Goal: Task Accomplishment & Management: Manage account settings

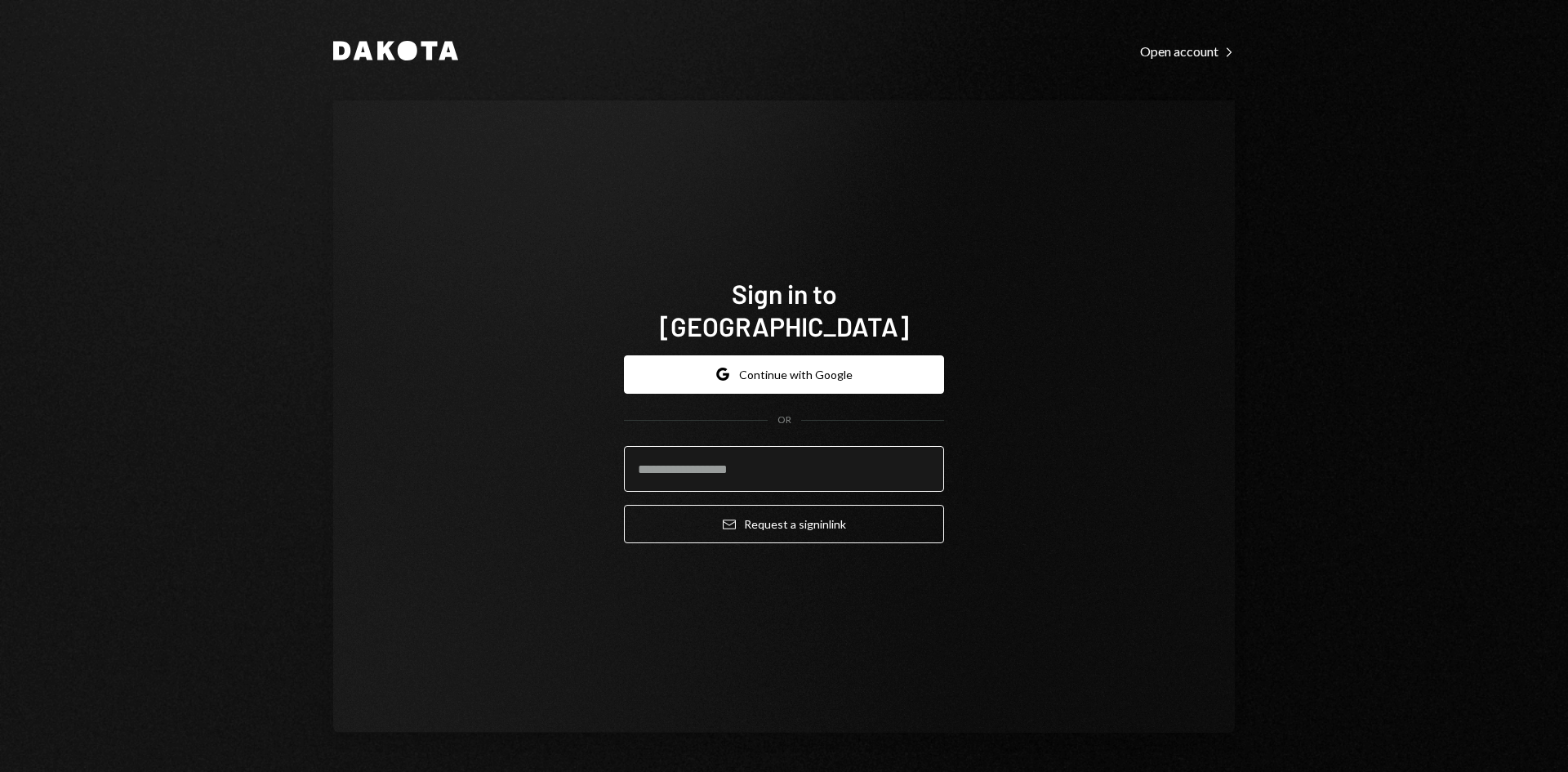
click at [787, 448] on input "email" at bounding box center [784, 468] width 320 height 46
type input "**********"
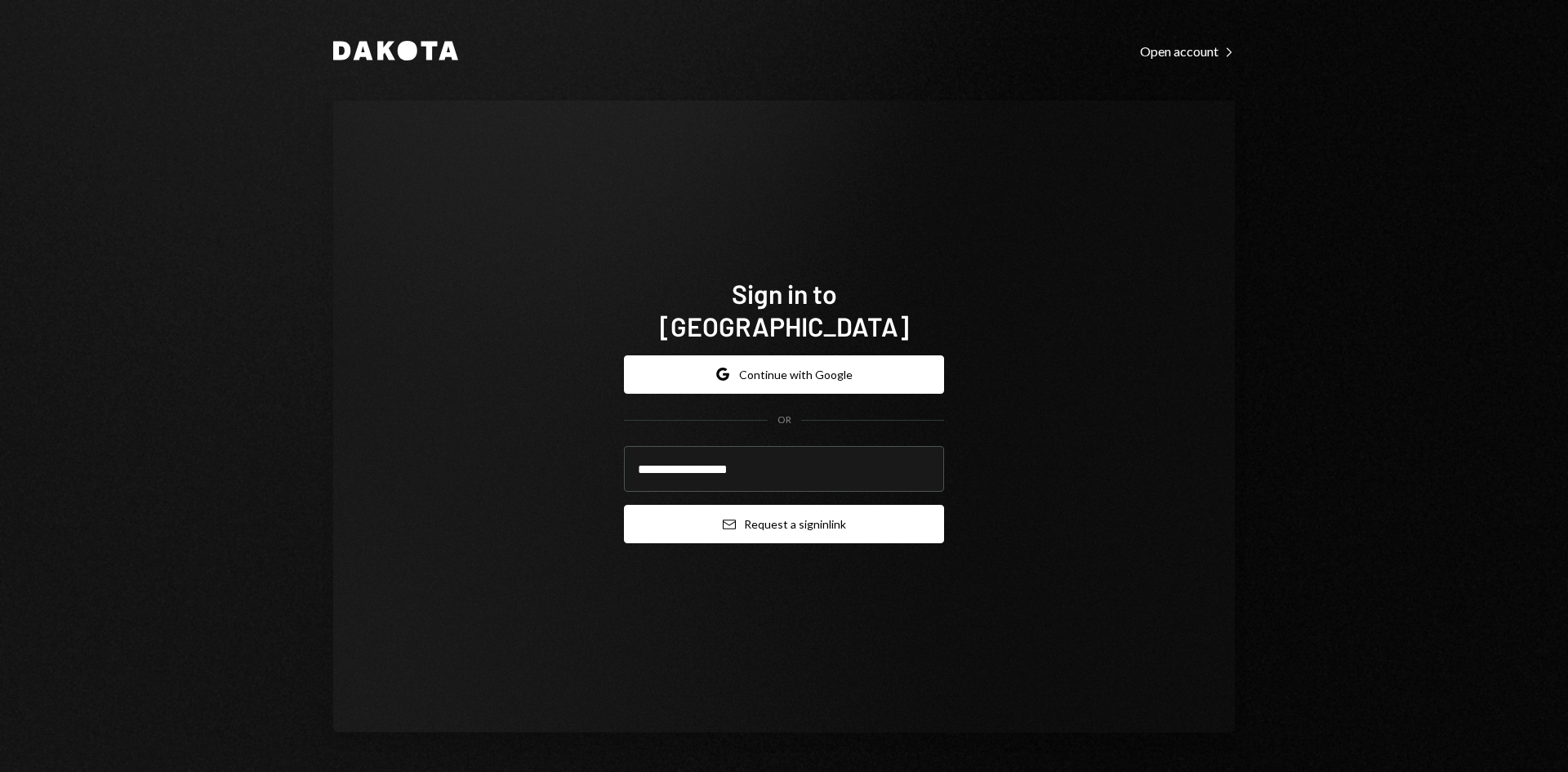
click at [831, 507] on button "Email Request a sign in link" at bounding box center [784, 523] width 320 height 39
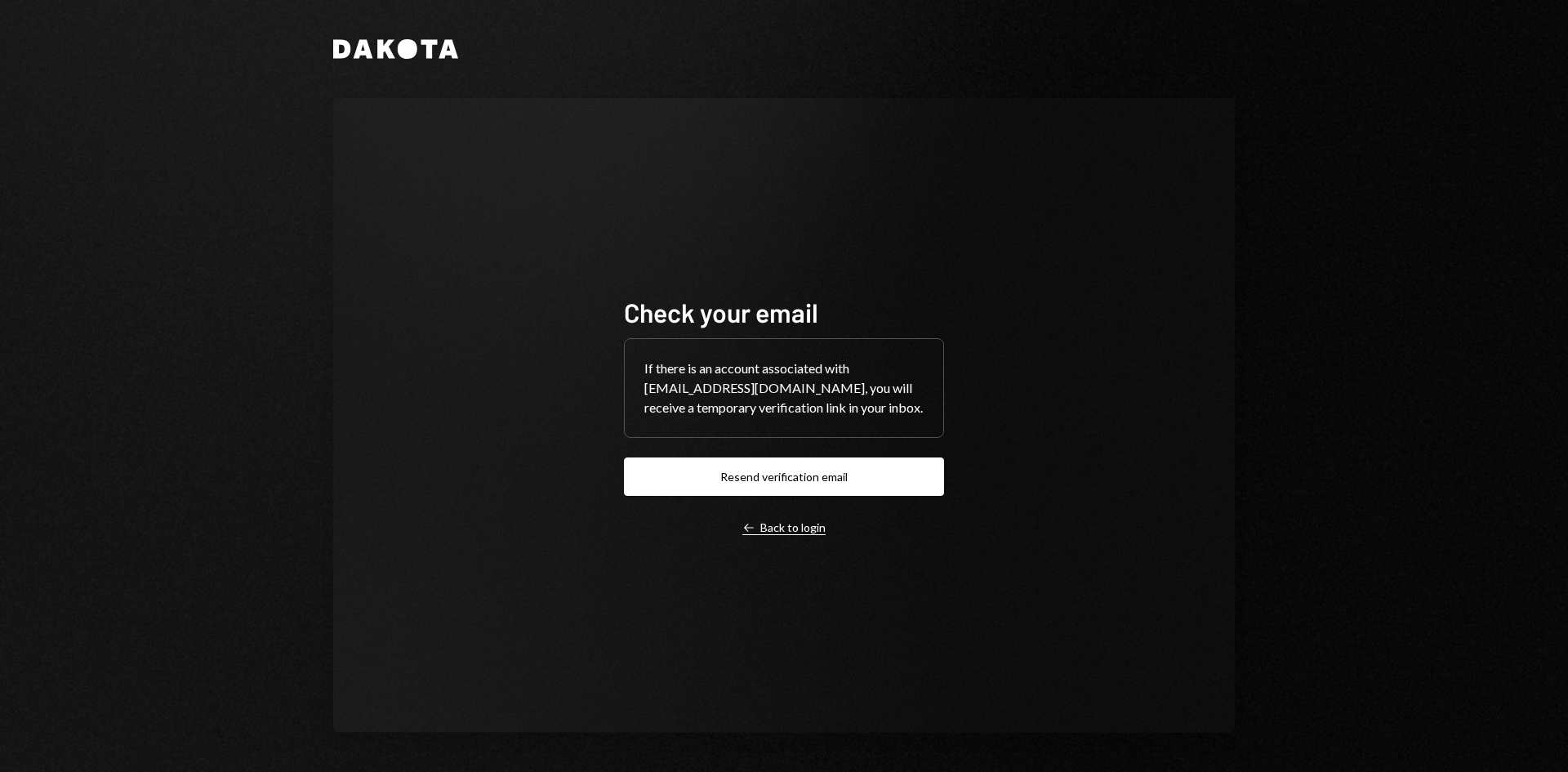
click at [785, 525] on div "Left Arrow Back to login" at bounding box center [784, 528] width 83 height 15
